Goal: Task Accomplishment & Management: Complete application form

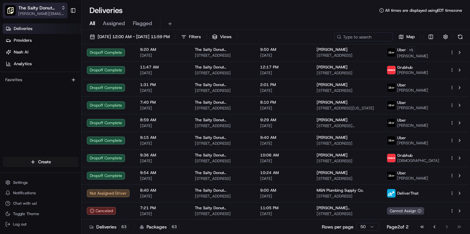
click at [53, 9] on span "The Salty Donut ([PERSON_NAME])" at bounding box center [38, 8] width 40 height 7
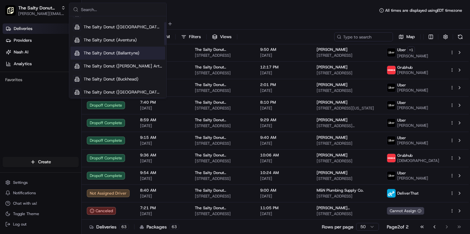
scroll to position [20, 0]
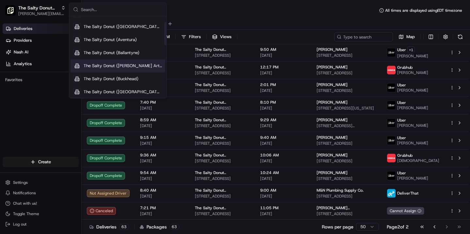
click at [115, 68] on span "The Salty Donut ([PERSON_NAME] Arts)" at bounding box center [123, 66] width 79 height 6
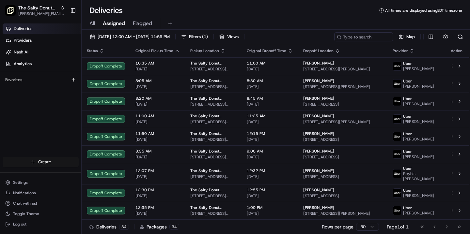
click at [49, 162] on html "The Salty Donut ([PERSON_NAME] Arts) [PERSON_NAME][EMAIL_ADDRESS][DOMAIN_NAME] …" at bounding box center [235, 117] width 470 height 234
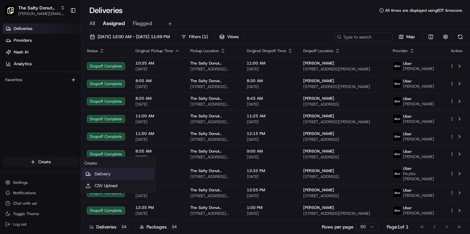
click at [106, 172] on link "Delivery" at bounding box center [118, 174] width 73 height 12
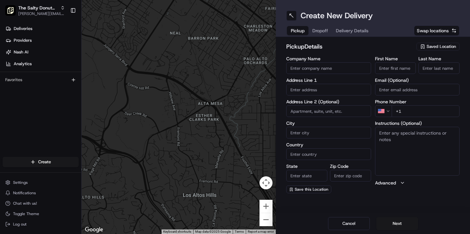
click at [432, 48] on span "Saved Location" at bounding box center [440, 47] width 29 height 6
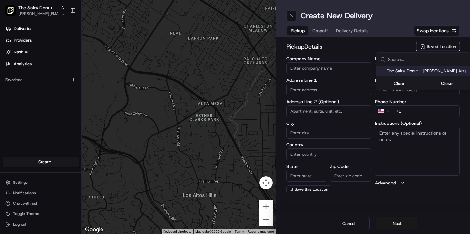
click at [427, 71] on span "The Salty Donut - [PERSON_NAME] Arts" at bounding box center [427, 71] width 80 height 6
type input "The Salty Donut - [PERSON_NAME] Arts"
type input "[STREET_ADDRESS][PERSON_NAME]"
type input "[GEOGRAPHIC_DATA]"
type input "US"
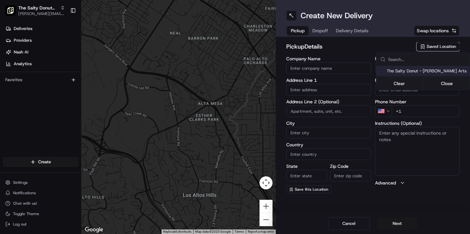
type input "[GEOGRAPHIC_DATA]"
type input "75208"
type input "[PHONE_NUMBER]"
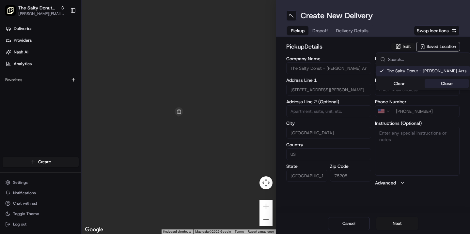
click at [443, 85] on button "Close" at bounding box center [446, 83] width 45 height 9
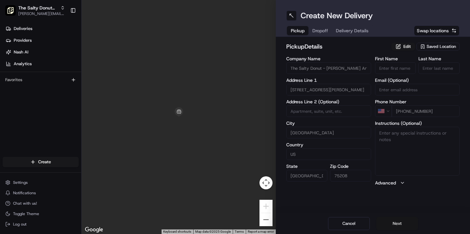
click at [397, 225] on button "Next" at bounding box center [397, 223] width 42 height 13
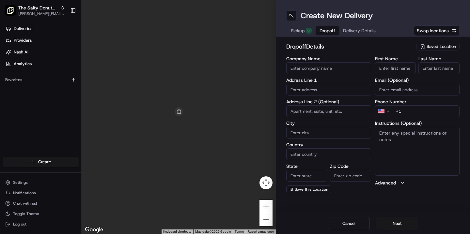
click at [325, 69] on input "Company Name" at bounding box center [328, 68] width 85 height 12
type input "Deloitte"
click at [305, 89] on input "text" at bounding box center [328, 90] width 85 height 12
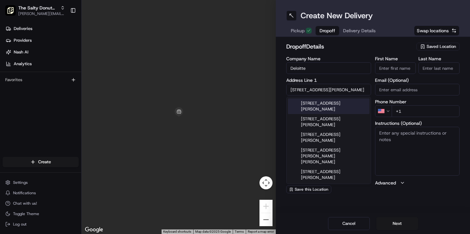
click at [324, 104] on div "[STREET_ADDRESS][PERSON_NAME]" at bounding box center [329, 107] width 82 height 16
type input "[STREET_ADDRESS][PERSON_NAME]"
type input "[GEOGRAPHIC_DATA]"
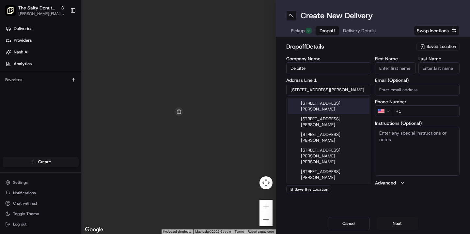
type input "75201"
type input "[STREET_ADDRESS][PERSON_NAME]"
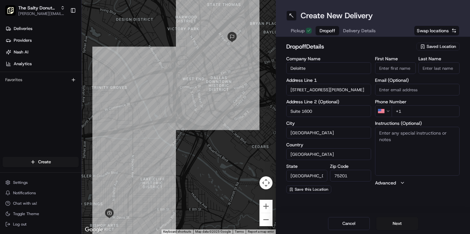
type input "Suite 1600"
click at [388, 132] on textarea "Instructions (Optional)" at bounding box center [417, 151] width 85 height 49
type textarea "Please handle with care. Contact Abby upon arrival. Thanks!"
click at [413, 112] on input "+1" at bounding box center [425, 111] width 68 height 12
paste input "[PHONE_NUMBER]"
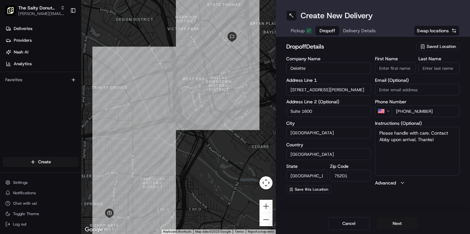
type input "[PHONE_NUMBER]"
click at [383, 69] on input "First Name" at bounding box center [395, 68] width 41 height 12
type input "Abby"
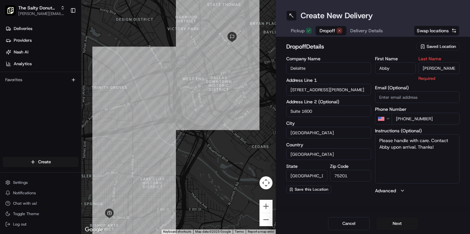
type input "[PERSON_NAME]"
click at [357, 43] on h2 "dropoff Details" at bounding box center [349, 46] width 126 height 9
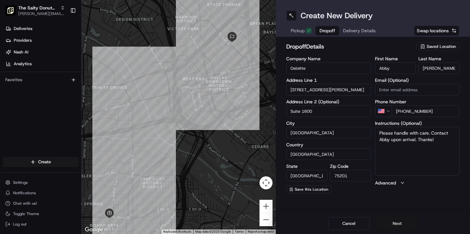
click at [389, 225] on button "Next" at bounding box center [397, 223] width 42 height 13
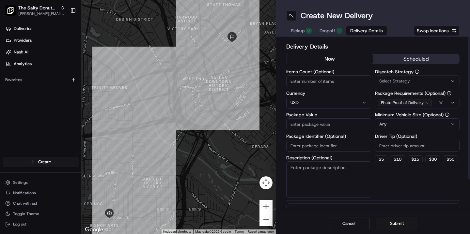
click at [414, 57] on button "scheduled" at bounding box center [416, 59] width 86 height 10
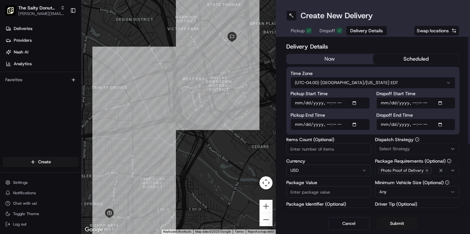
click at [381, 82] on html "The Salty Donut ([PERSON_NAME] Arts) [PERSON_NAME][EMAIL_ADDRESS][DOMAIN_NAME] …" at bounding box center [235, 117] width 470 height 234
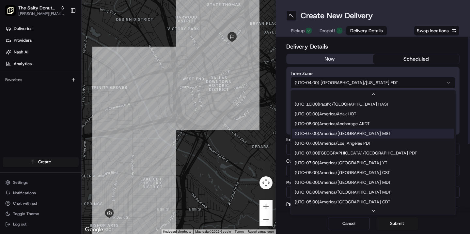
scroll to position [39, 0]
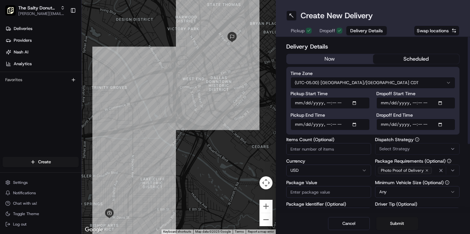
click at [385, 103] on input "Dropoff Start Time" at bounding box center [415, 103] width 79 height 12
type input "[DATE]T07:15"
click at [386, 124] on input "Dropoff End Time" at bounding box center [415, 125] width 79 height 12
type input "[DATE]T07:25"
click at [391, 149] on span "Select Strategy" at bounding box center [394, 149] width 31 height 6
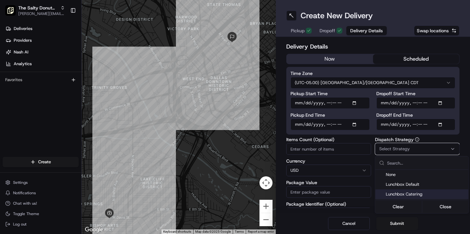
click at [399, 194] on span "Lunchbox Catering" at bounding box center [426, 194] width 80 height 6
click at [441, 207] on button "Close" at bounding box center [445, 206] width 45 height 9
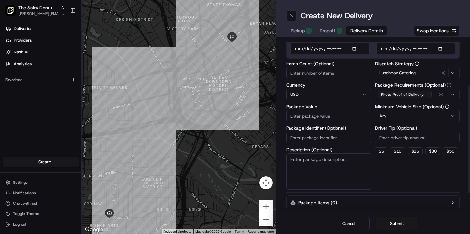
scroll to position [76, 0]
click at [414, 152] on button "$ 15" at bounding box center [414, 151] width 15 height 8
type input "15"
click at [323, 160] on textarea "Description (Optional)" at bounding box center [328, 171] width 85 height 37
type textarea "Donuts"
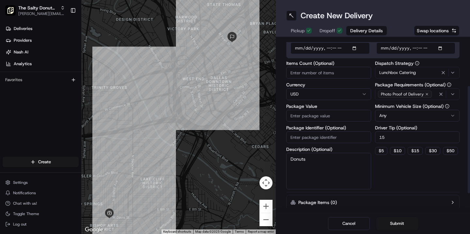
click at [310, 116] on input "Package Value" at bounding box center [328, 116] width 85 height 12
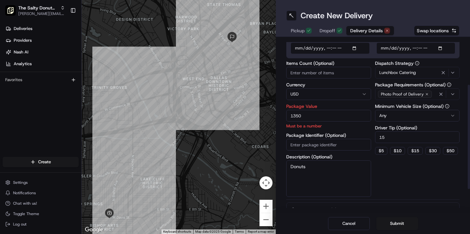
type input "1350"
click at [390, 186] on div "Dispatch Strategy Lunchbox Catering Package Requirements (Optional) Photo Proof…" at bounding box center [417, 129] width 85 height 136
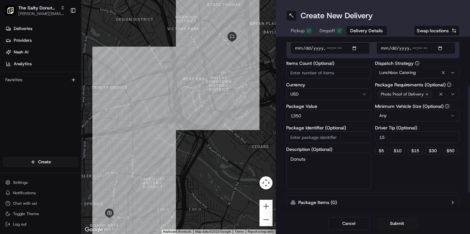
click at [386, 138] on input "15" at bounding box center [417, 137] width 85 height 12
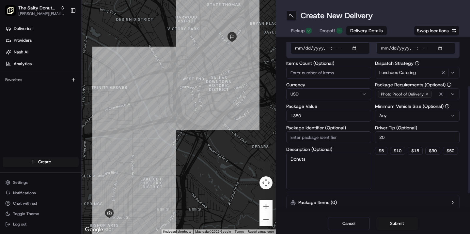
type input "20"
click at [394, 188] on div "Dispatch Strategy Lunchbox Catering Package Requirements (Optional) Photo Proof…" at bounding box center [417, 125] width 85 height 129
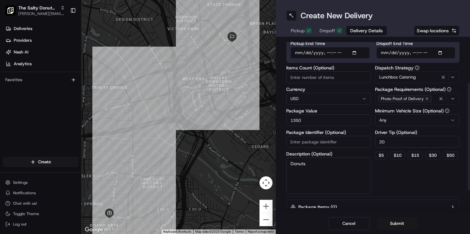
click at [409, 120] on html "The Salty Donut ([PERSON_NAME] Arts) [PERSON_NAME][EMAIL_ADDRESS][DOMAIN_NAME] …" at bounding box center [235, 117] width 470 height 234
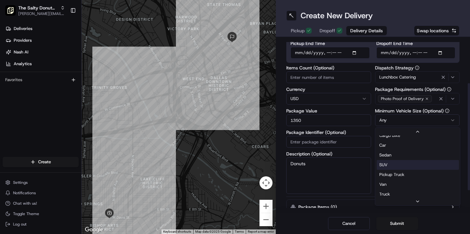
scroll to position [21, 0]
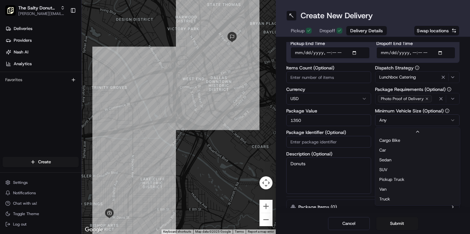
click at [370, 107] on html "The Salty Donut ([PERSON_NAME] Arts) [PERSON_NAME][EMAIL_ADDRESS][DOMAIN_NAME] …" at bounding box center [235, 117] width 470 height 234
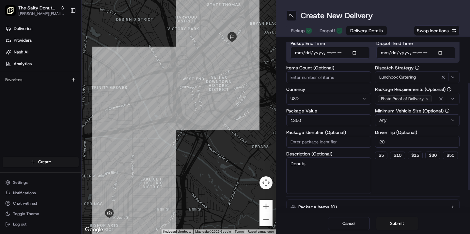
click at [395, 122] on html "The Salty Donut ([PERSON_NAME] Arts) [PERSON_NAME][EMAIL_ADDRESS][DOMAIN_NAME] …" at bounding box center [235, 117] width 470 height 234
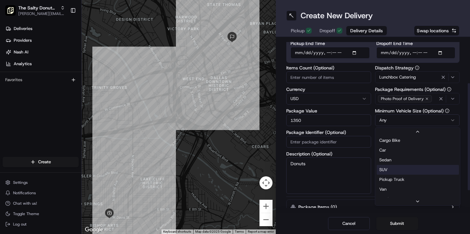
scroll to position [22, 0]
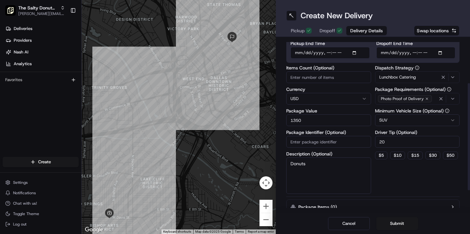
click at [404, 189] on div "Dispatch Strategy Lunchbox Catering Package Requirements (Optional) Photo Proof…" at bounding box center [417, 130] width 85 height 129
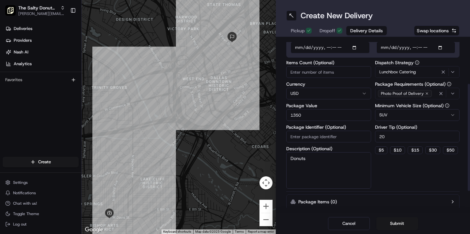
scroll to position [91, 0]
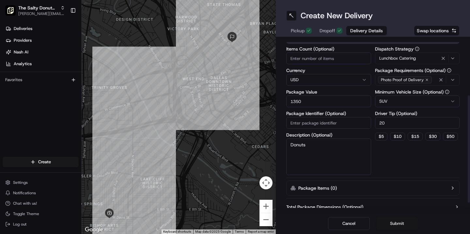
click at [396, 223] on button "Submit" at bounding box center [397, 223] width 42 height 13
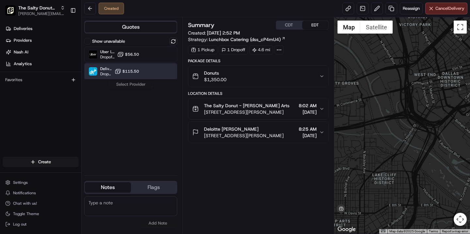
click at [147, 72] on div "DeliverThat Dropoff ETA - $115.50" at bounding box center [130, 72] width 93 height 16
click at [130, 86] on button "Assign Provider" at bounding box center [131, 85] width 46 height 8
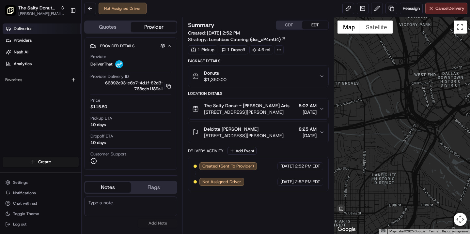
click at [35, 28] on link "Deliveries" at bounding box center [42, 28] width 79 height 10
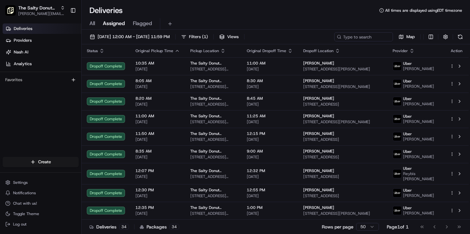
click at [92, 22] on span "All" at bounding box center [92, 24] width 6 height 8
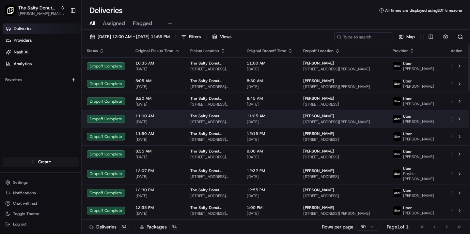
scroll to position [480, 0]
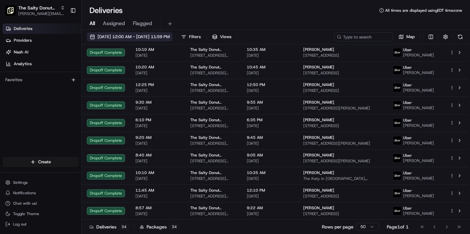
click at [148, 38] on span "[DATE] 12:00 AM - [DATE] 11:59 PM" at bounding box center [134, 37] width 72 height 6
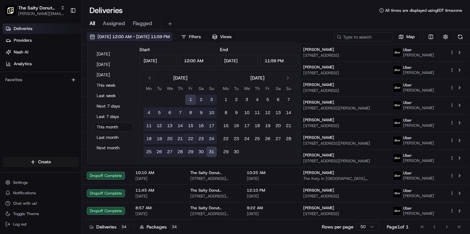
click at [141, 38] on span "[DATE] 12:00 AM - [DATE] 11:59 PM" at bounding box center [134, 37] width 72 height 6
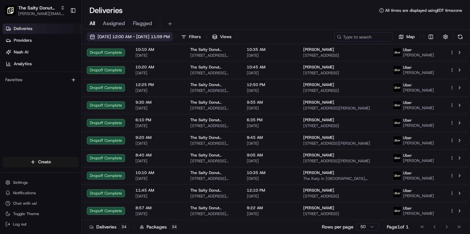
click at [141, 38] on span "[DATE] 12:00 AM - [DATE] 11:59 PM" at bounding box center [134, 37] width 72 height 6
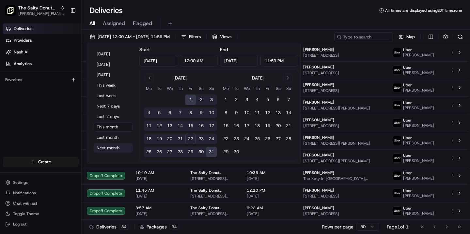
click at [104, 147] on button "Next month" at bounding box center [113, 148] width 39 height 9
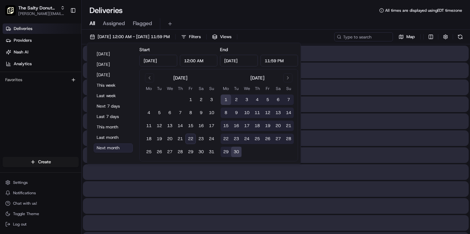
type input "[DATE]"
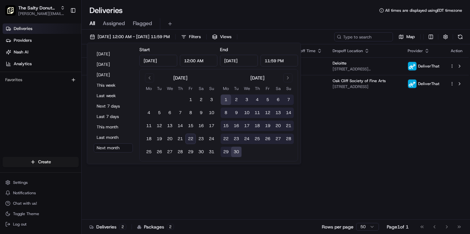
click at [193, 13] on div "Deliveries All times are displayed using EDT timezone" at bounding box center [276, 10] width 388 height 10
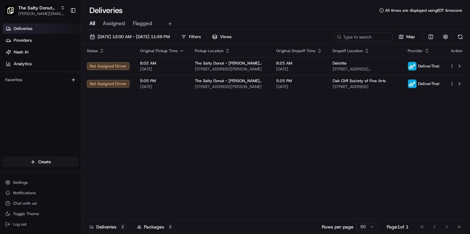
click at [38, 28] on link "Deliveries" at bounding box center [42, 28] width 79 height 10
click at [44, 12] on span "[PERSON_NAME][EMAIL_ADDRESS][DOMAIN_NAME]" at bounding box center [41, 13] width 47 height 5
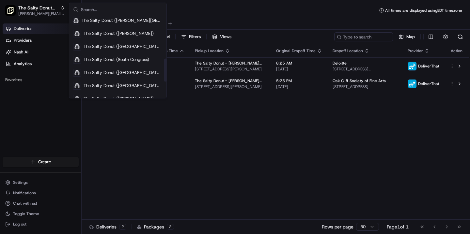
scroll to position [148, 0]
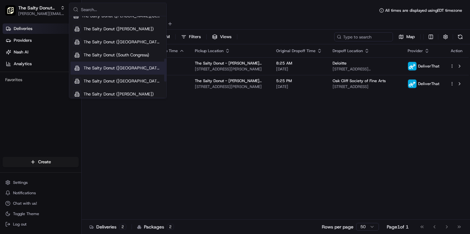
click at [114, 67] on span "The Salty Donut ([GEOGRAPHIC_DATA])" at bounding box center [123, 68] width 79 height 6
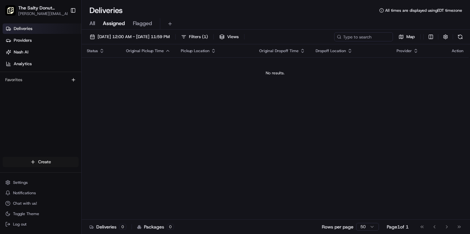
click at [41, 163] on html "The Salty Donut ([GEOGRAPHIC_DATA]) [PERSON_NAME][EMAIL_ADDRESS][DOMAIN_NAME] T…" at bounding box center [235, 117] width 470 height 234
click at [99, 174] on link "Delivery" at bounding box center [118, 174] width 73 height 12
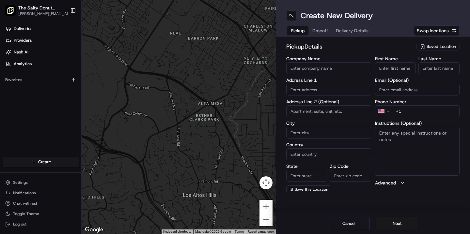
click at [431, 45] on span "Saved Location" at bounding box center [440, 47] width 29 height 6
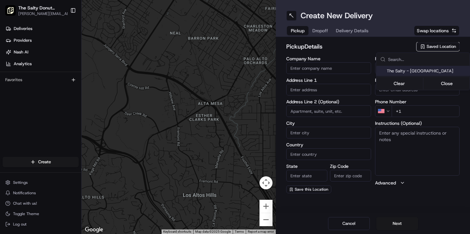
click at [423, 70] on span "The Salty - [GEOGRAPHIC_DATA]" at bounding box center [427, 71] width 80 height 6
type input "The Salty - [GEOGRAPHIC_DATA]"
type input "[STREET_ADDRESS][PERSON_NAME]"
type input "#105"
type input "Charlotte"
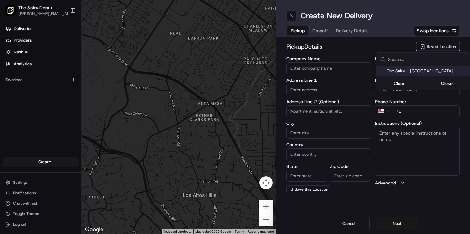
type input "US"
type input "NC"
type input "28203"
type input "[PHONE_NUMBER]"
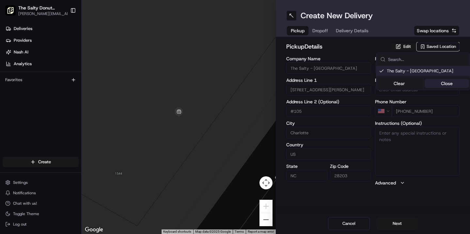
click at [443, 84] on button "Close" at bounding box center [446, 83] width 45 height 9
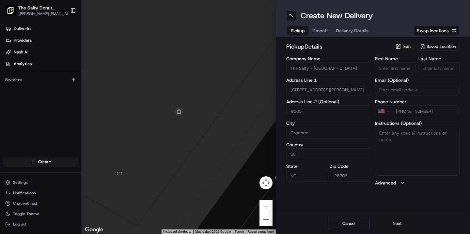
click at [394, 221] on button "Next" at bounding box center [397, 223] width 42 height 13
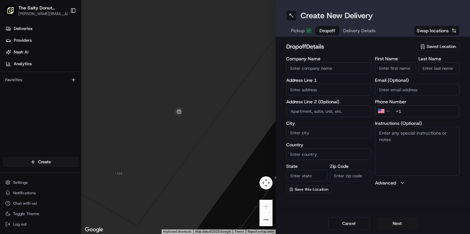
click at [319, 66] on input "Company Name" at bounding box center [328, 68] width 85 height 12
type input "CLA (CliftonLarsonAllen)"
click at [308, 89] on input "text" at bounding box center [328, 90] width 85 height 12
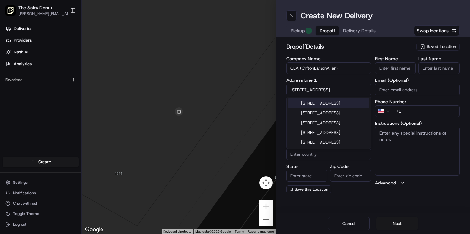
click at [325, 108] on div "[STREET_ADDRESS]" at bounding box center [329, 104] width 82 height 10
type input "[GEOGRAPHIC_DATA], [STREET_ADDRESS]"
type input "Charlotte"
type input "[GEOGRAPHIC_DATA]"
type input "NC"
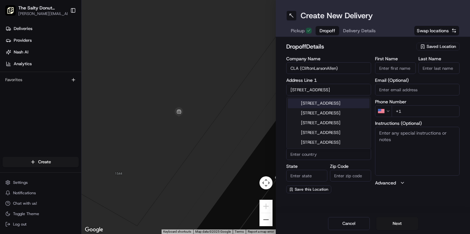
type input "28202"
type input "[STREET_ADDRESS]"
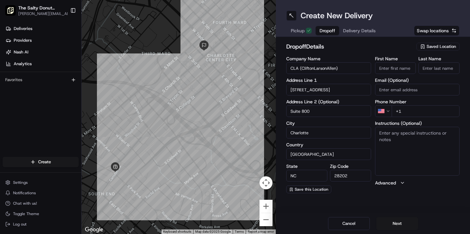
type input "Suite 800"
click at [395, 67] on input "First Name" at bounding box center [395, 68] width 41 height 12
click at [386, 157] on textarea "Instructions (Optional)" at bounding box center [417, 151] width 85 height 49
type textarea "Please handle with care. Contact [PERSON_NAME] upon arrival. Thanks!"
click at [393, 68] on input "First Name" at bounding box center [395, 68] width 41 height 12
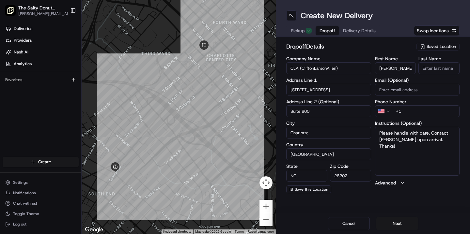
type input "[PERSON_NAME]"
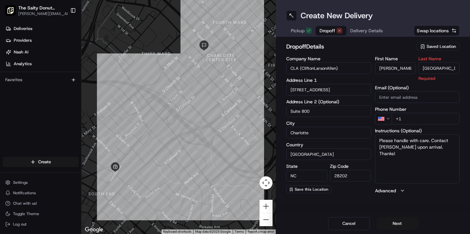
type input "[GEOGRAPHIC_DATA]"
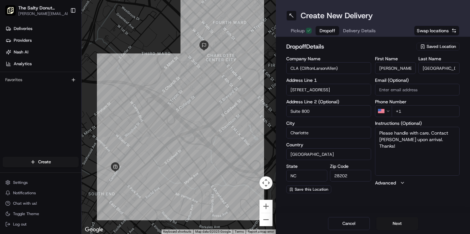
click at [413, 112] on input "+1" at bounding box center [425, 111] width 68 height 12
paste input "[PHONE_NUMBER]"
type input "[PHONE_NUMBER]"
click at [384, 202] on div "Create New Delivery Pickup Dropoff Delivery Details Swap locations dropoff Deta…" at bounding box center [373, 117] width 194 height 234
click at [399, 223] on button "Next" at bounding box center [397, 223] width 42 height 13
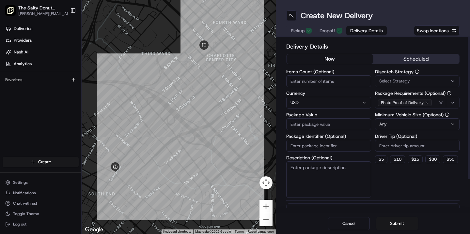
click at [410, 58] on button "scheduled" at bounding box center [416, 59] width 86 height 10
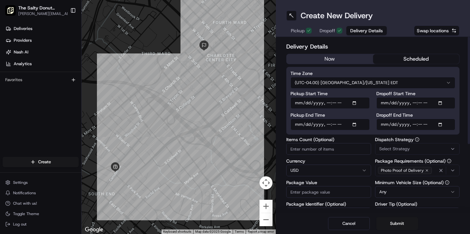
click at [383, 102] on input "Dropoff Start Time" at bounding box center [415, 103] width 79 height 12
type input "[DATE]T14:15"
click at [382, 125] on input "Dropoff End Time" at bounding box center [415, 125] width 79 height 12
type input "[DATE]T14:25"
click at [395, 147] on span "Select Strategy" at bounding box center [394, 149] width 31 height 6
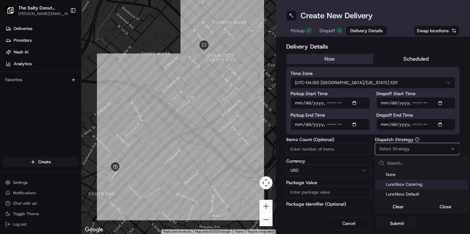
click at [400, 183] on span "Lunchbox Catering" at bounding box center [426, 185] width 80 height 6
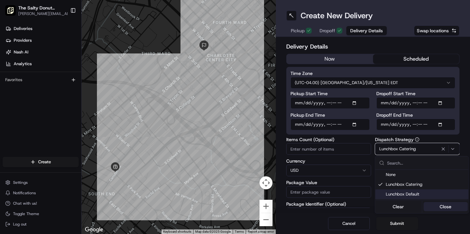
click at [443, 209] on button "Close" at bounding box center [445, 206] width 45 height 9
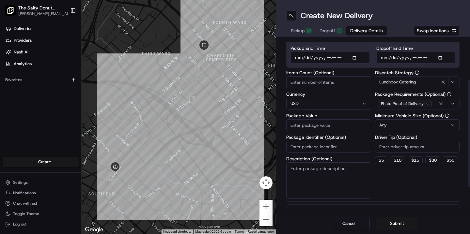
scroll to position [67, 0]
click at [397, 161] on button "$ 10" at bounding box center [397, 160] width 15 height 8
type input "10"
click at [327, 169] on textarea "Description (Optional)" at bounding box center [328, 180] width 85 height 37
type textarea "Donuts"
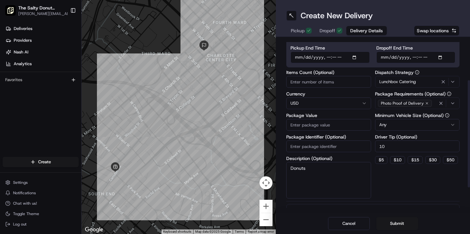
click at [308, 125] on input "Package Value" at bounding box center [328, 125] width 85 height 12
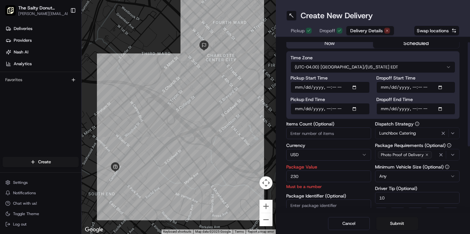
scroll to position [7, 0]
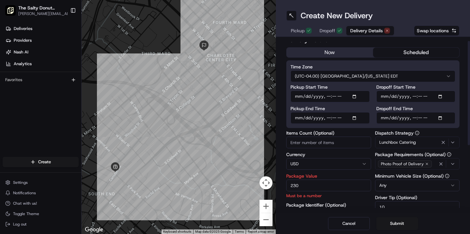
type input "230"
click at [420, 94] on input "Dropoff Start Time" at bounding box center [415, 97] width 79 height 12
type input "[DATE]T14:25"
click at [421, 117] on div "Dropoff End Time" at bounding box center [415, 115] width 79 height 18
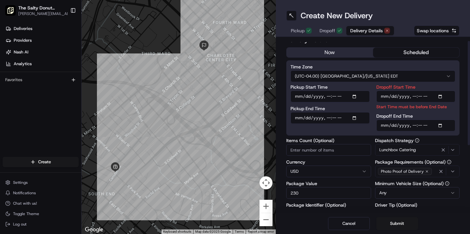
type input "[DATE]T14:35"
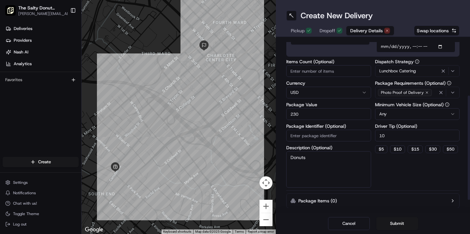
scroll to position [95, 0]
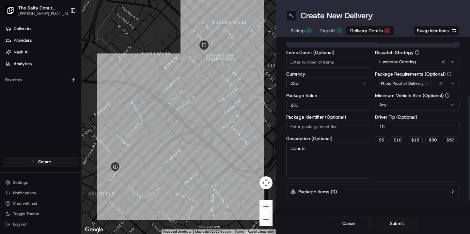
click at [391, 169] on div "Dispatch Strategy Lunchbox Catering Package Requirements (Optional) Photo Proof…" at bounding box center [417, 114] width 85 height 129
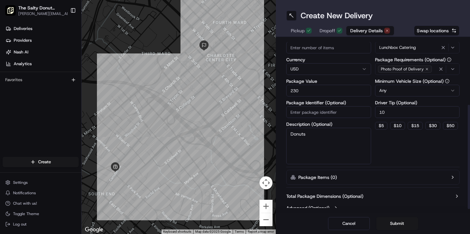
scroll to position [110, 0]
click at [397, 160] on div "Dispatch Strategy Lunchbox Catering Package Requirements (Optional) Photo Proof…" at bounding box center [417, 99] width 85 height 129
click at [393, 226] on button "Submit" at bounding box center [397, 223] width 42 height 13
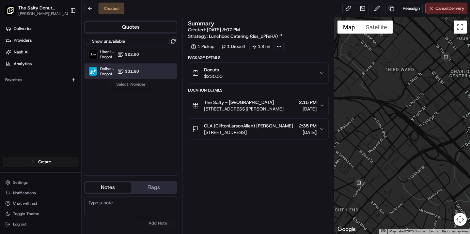
click at [152, 74] on div "DeliverThat Dropoff ETA - $31.90" at bounding box center [130, 72] width 93 height 16
click at [134, 85] on button "Assign Provider" at bounding box center [131, 85] width 46 height 8
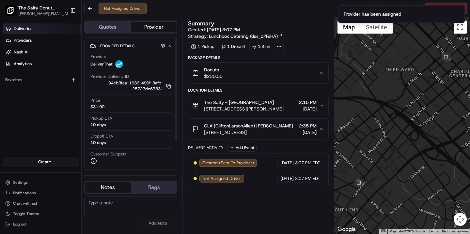
click at [28, 26] on span "Deliveries" at bounding box center [23, 29] width 19 height 6
